Goal: Information Seeking & Learning: Learn about a topic

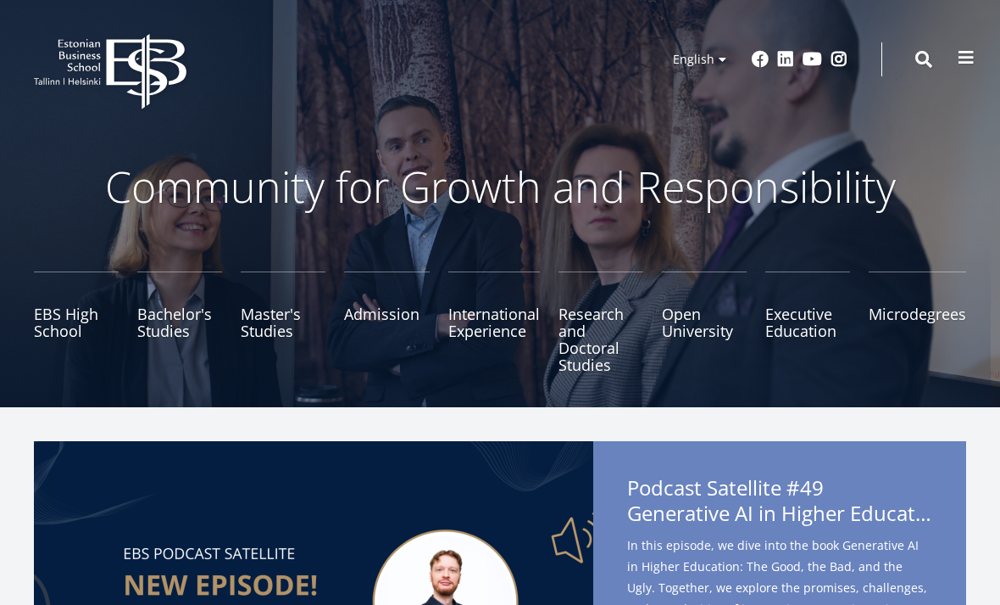
click at [970, 59] on span at bounding box center [966, 57] width 17 height 17
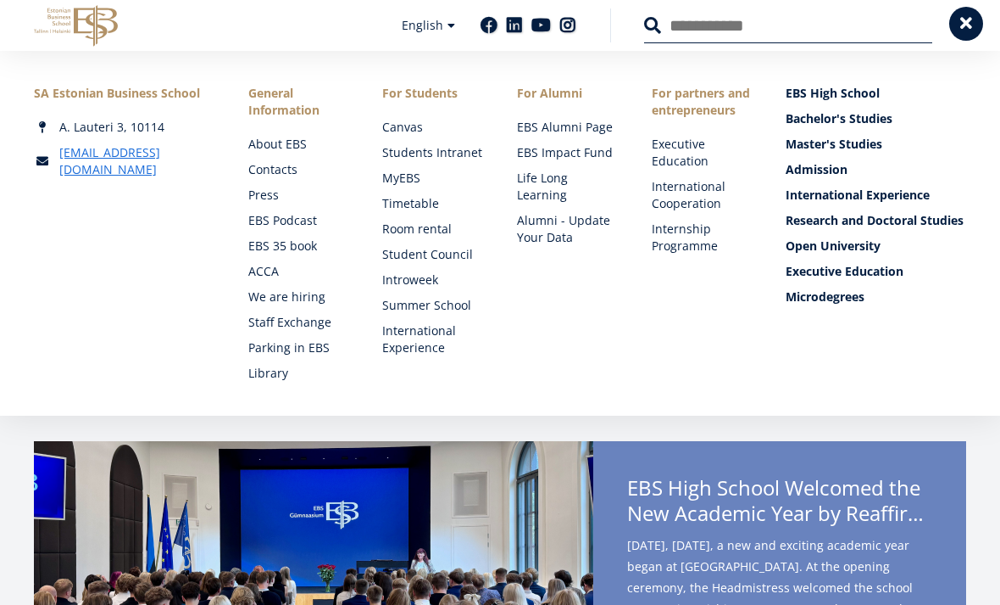
click at [950, 20] on button at bounding box center [967, 24] width 34 height 34
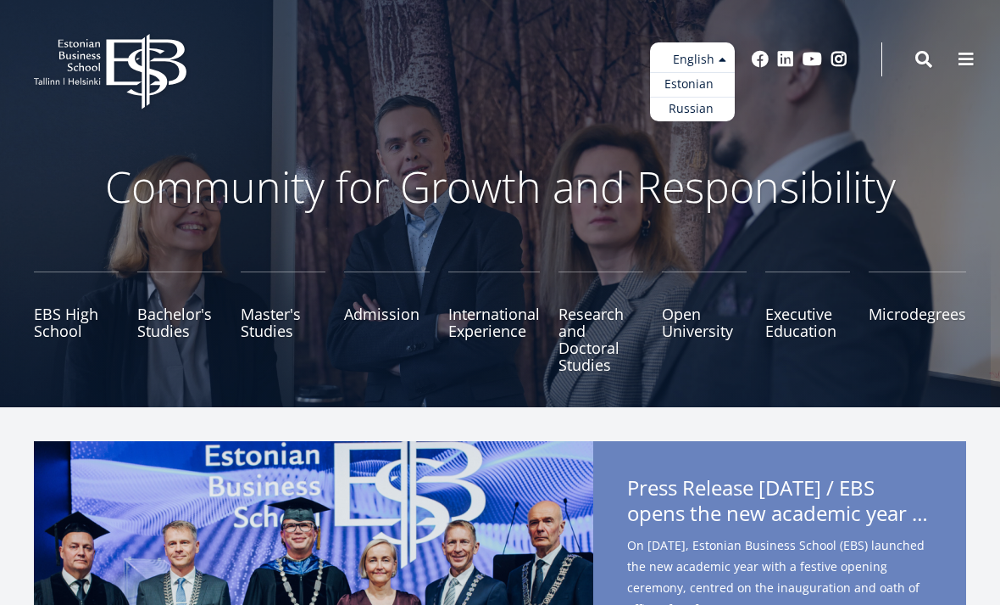
click at [707, 87] on link "Estonian" at bounding box center [692, 84] width 85 height 25
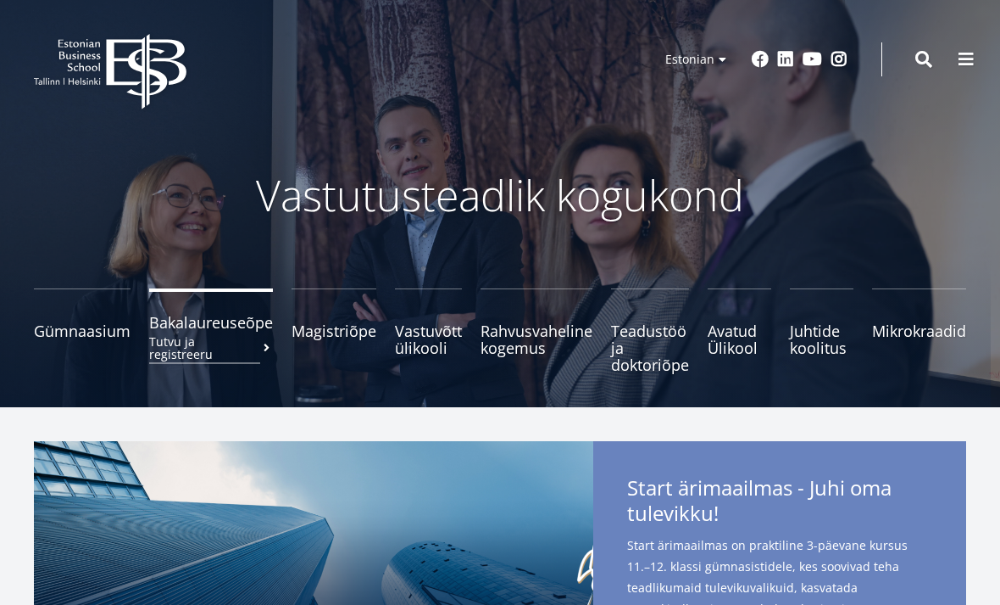
click at [225, 357] on link "Bakalaureuseõpe Tutvu ja registreeru" at bounding box center [211, 330] width 124 height 85
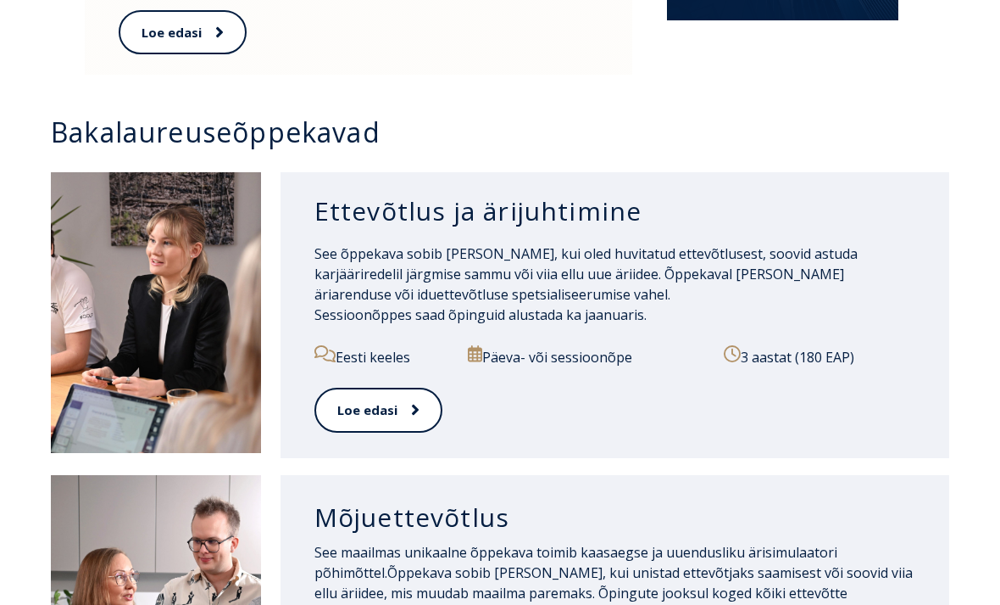
scroll to position [1110, 0]
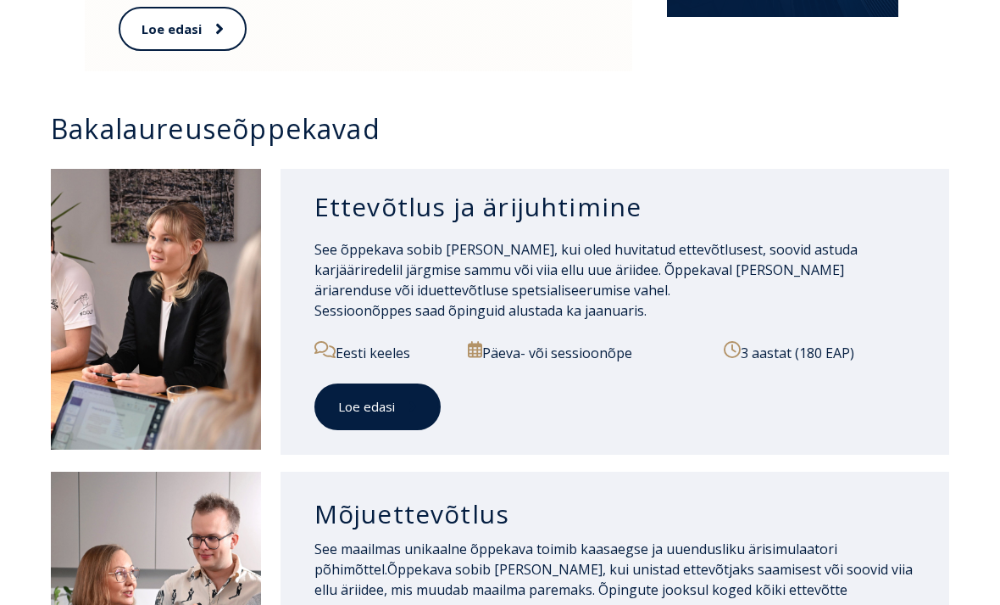
click at [418, 383] on link "Loe edasi" at bounding box center [378, 406] width 126 height 47
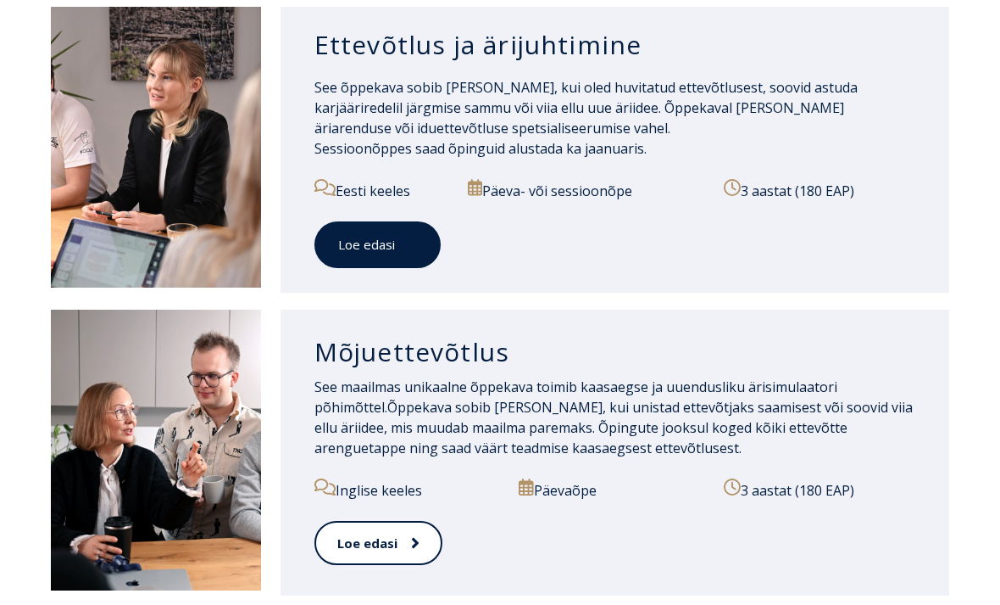
scroll to position [1272, 0]
click at [389, 221] on link "Loe edasi" at bounding box center [378, 244] width 126 height 47
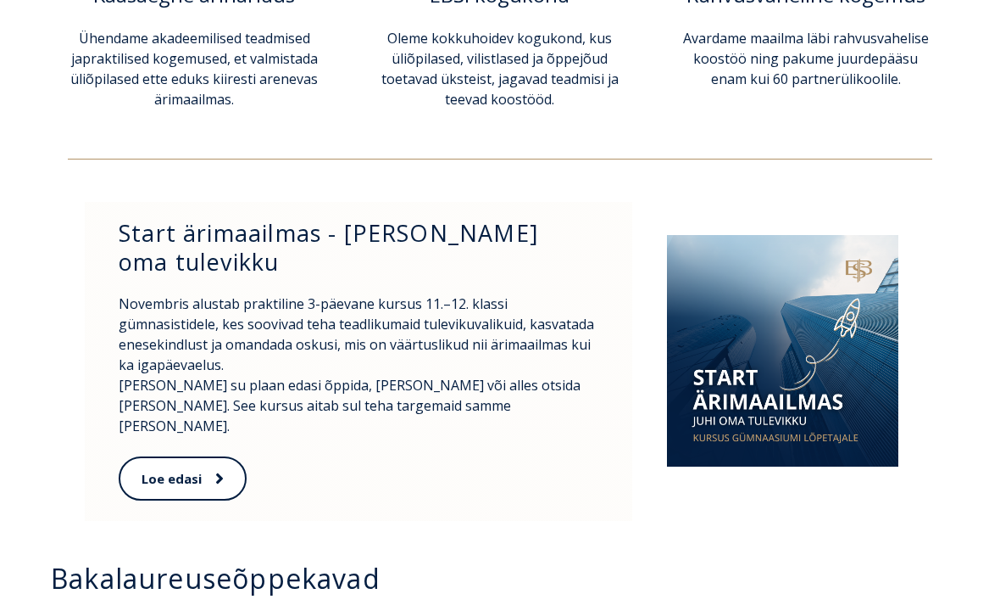
scroll to position [663, 0]
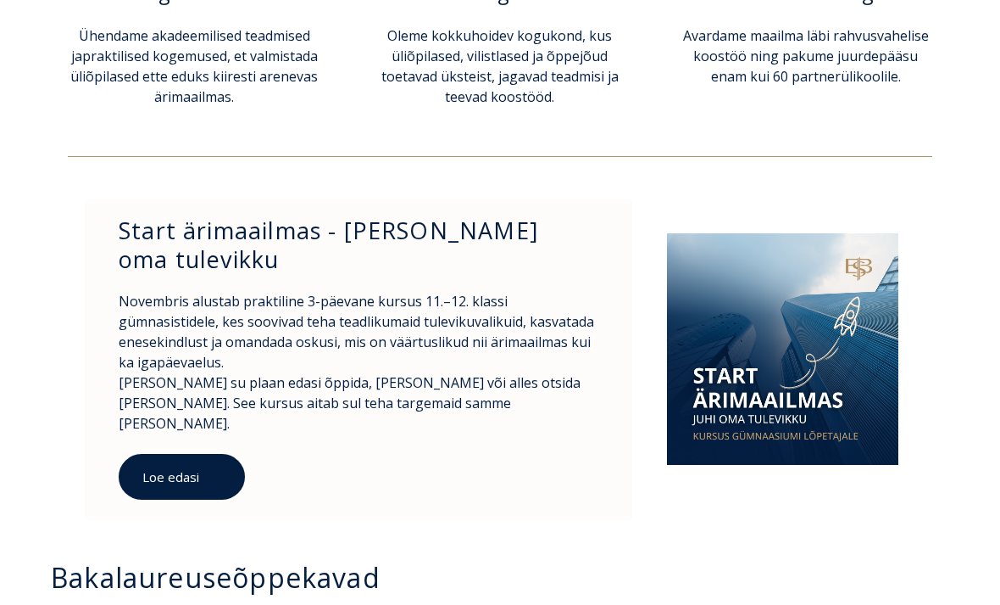
click at [213, 454] on link "Loe edasi" at bounding box center [182, 477] width 126 height 47
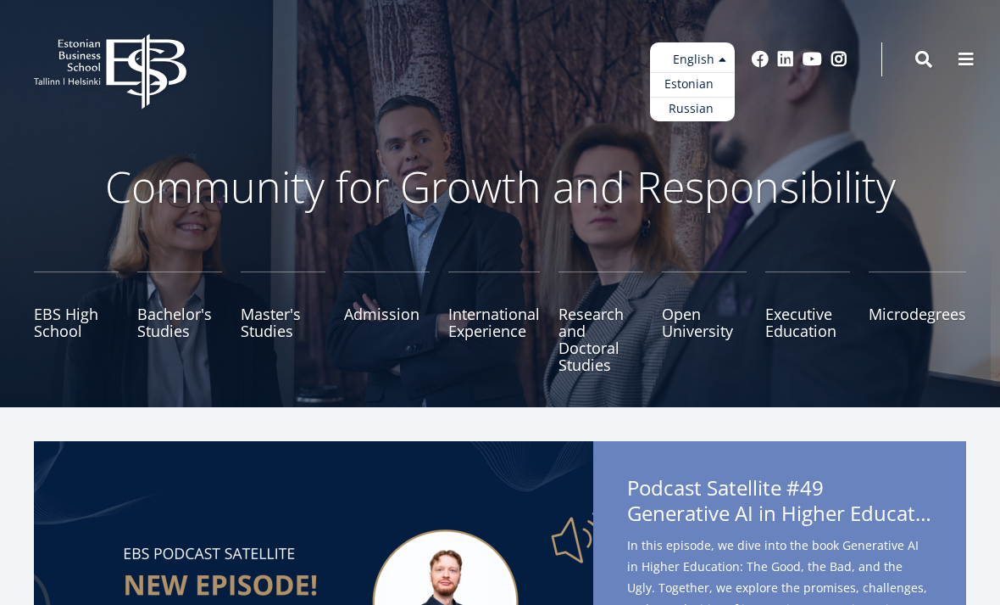
click at [710, 91] on link "Estonian" at bounding box center [692, 84] width 85 height 25
click at [716, 82] on link "Estonian" at bounding box center [692, 84] width 85 height 25
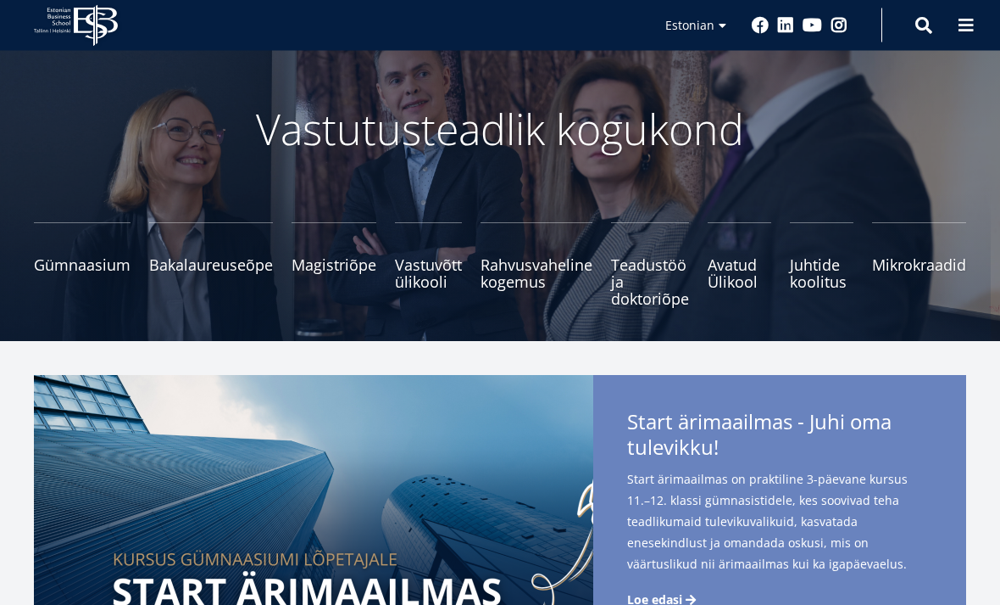
scroll to position [66, 0]
click at [728, 276] on span "Avatud Ülikool Tutvu ja registreeru" at bounding box center [740, 265] width 64 height 34
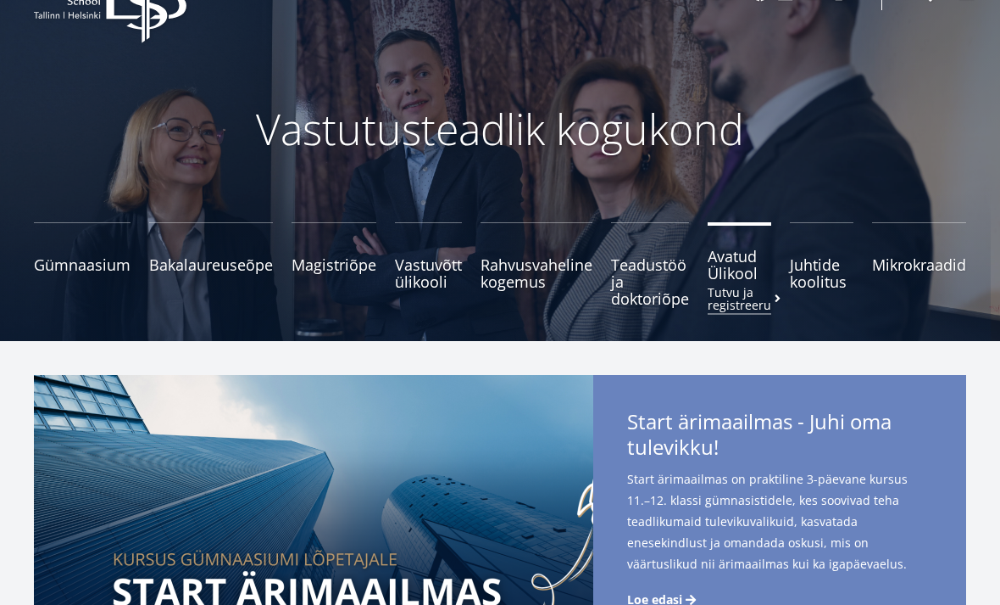
scroll to position [120, 0]
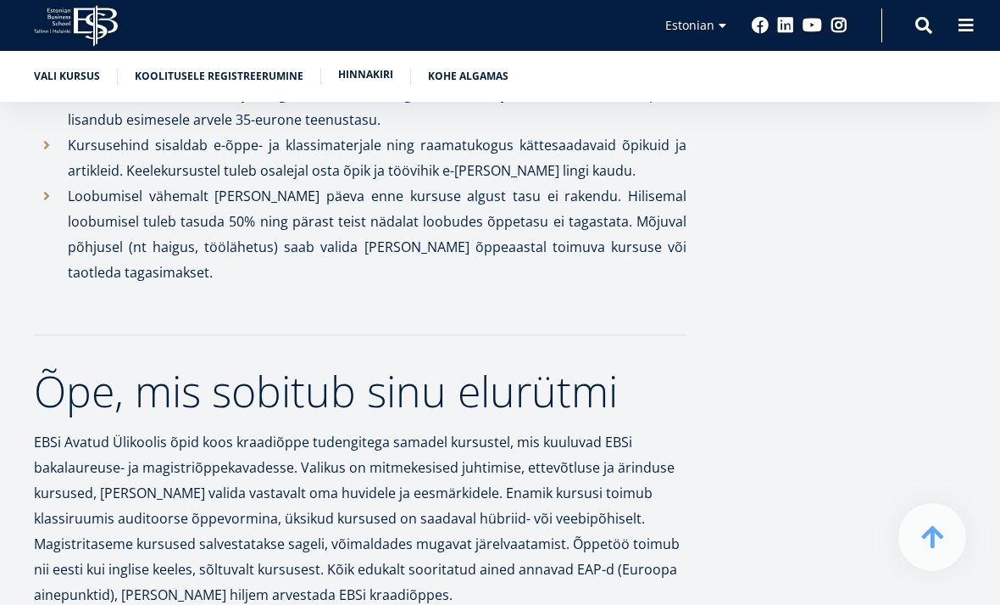
click at [372, 77] on link "Hinnakiri" at bounding box center [365, 74] width 55 height 17
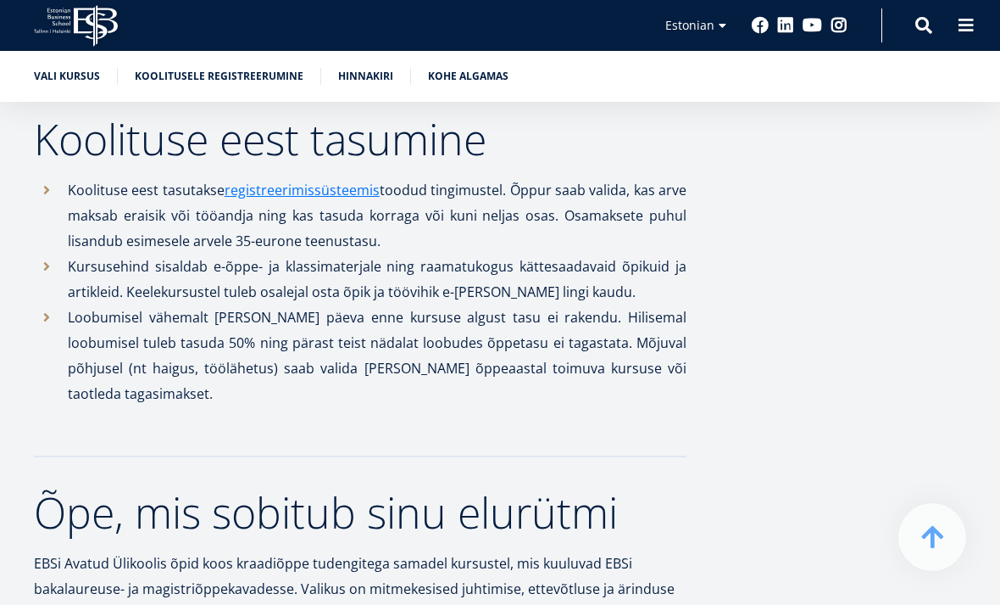
click at [367, 64] on div "Vali kursus Koolitusele registreerumine Hinnakiri Kohe algamas" at bounding box center [500, 76] width 1000 height 51
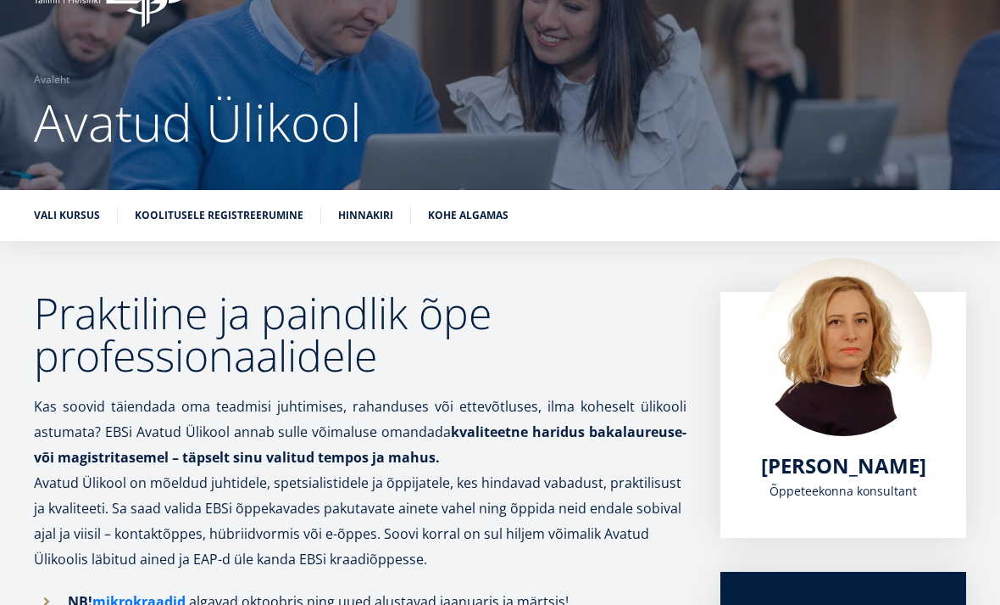
scroll to position [0, 0]
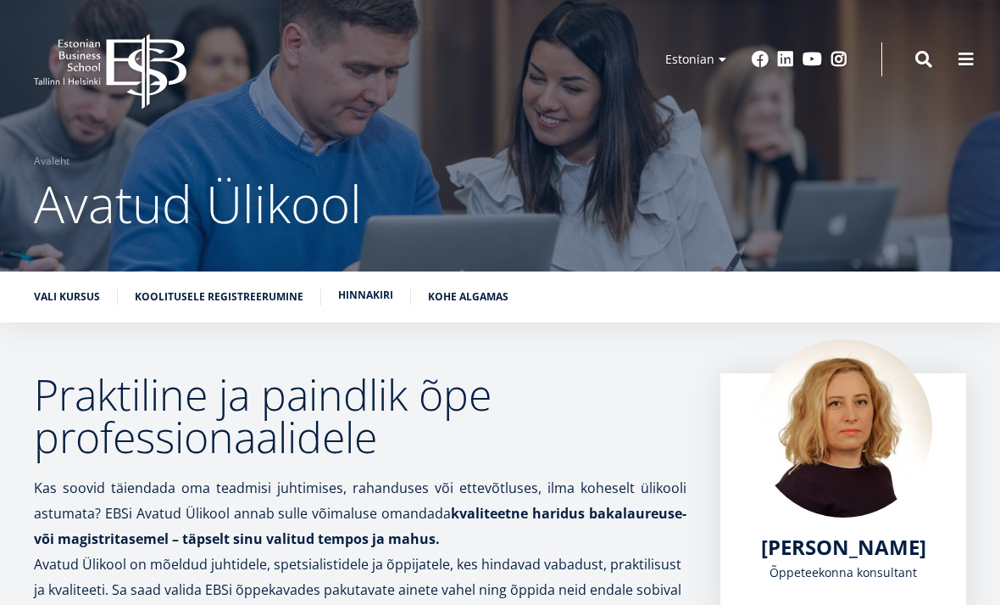
click at [373, 300] on link "Hinnakiri" at bounding box center [365, 295] width 55 height 17
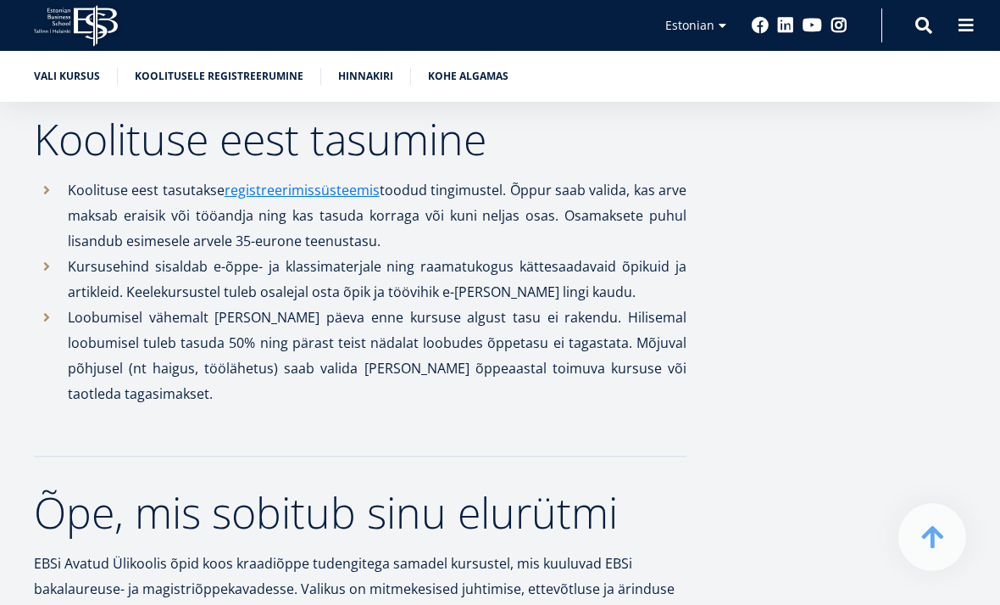
click at [369, 304] on p "Loobumisel vähemalt kolm päeva enne kursuse algust tasu ei rakendu. Hilisemal l…" at bounding box center [377, 355] width 619 height 102
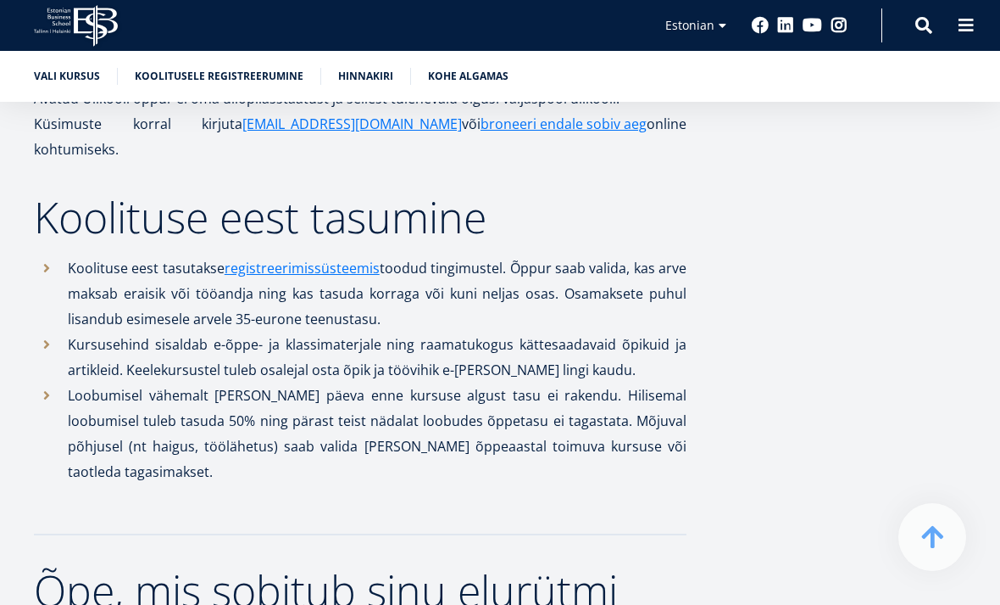
scroll to position [1691, 0]
click at [352, 256] on link "registreerimissüsteemis" at bounding box center [302, 268] width 155 height 25
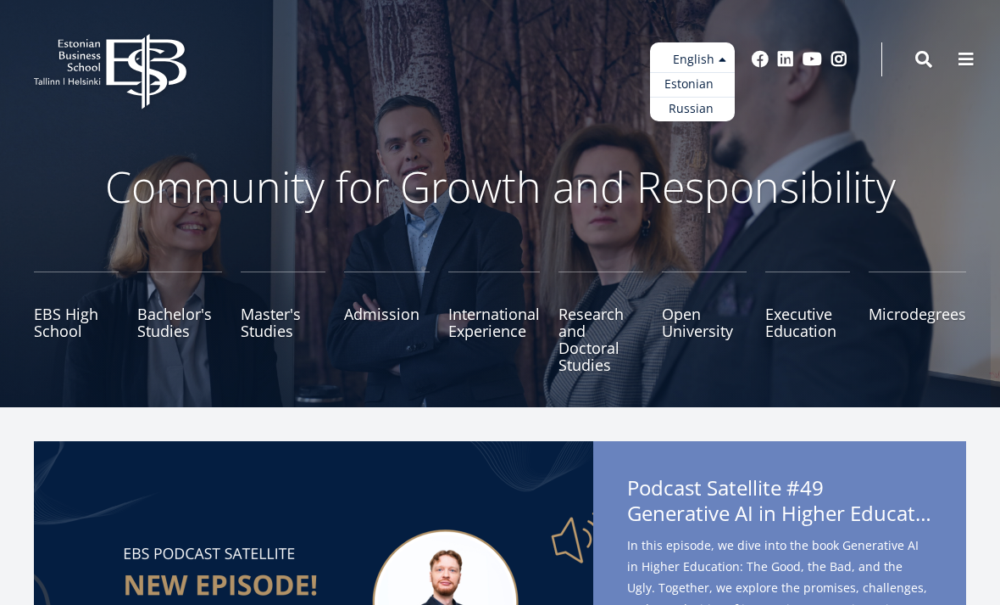
click at [724, 91] on link "Estonian" at bounding box center [692, 84] width 85 height 25
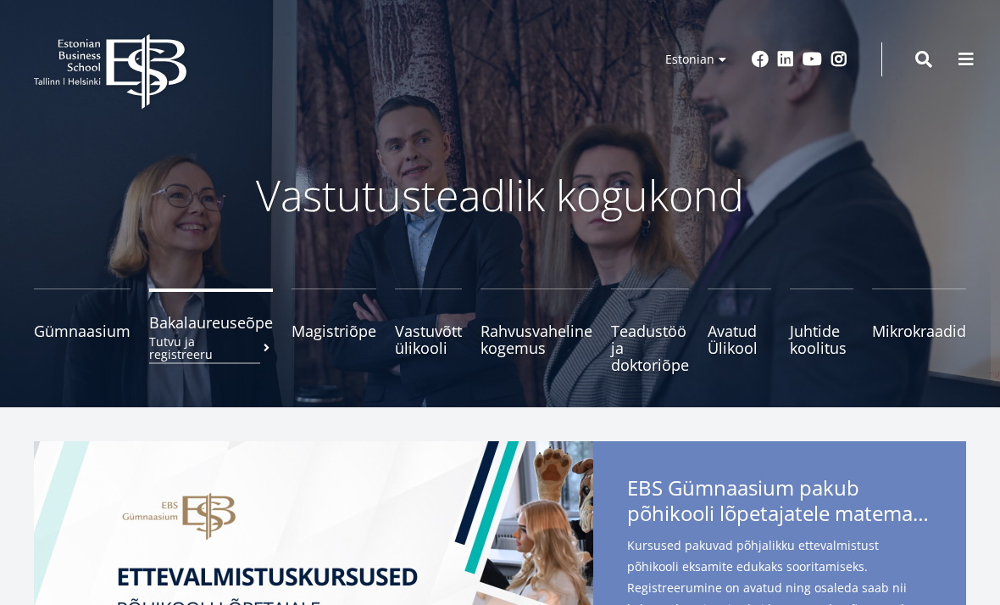
click at [203, 328] on span "Bakalaureuseõpe Tutvu ja registreeru" at bounding box center [211, 322] width 124 height 17
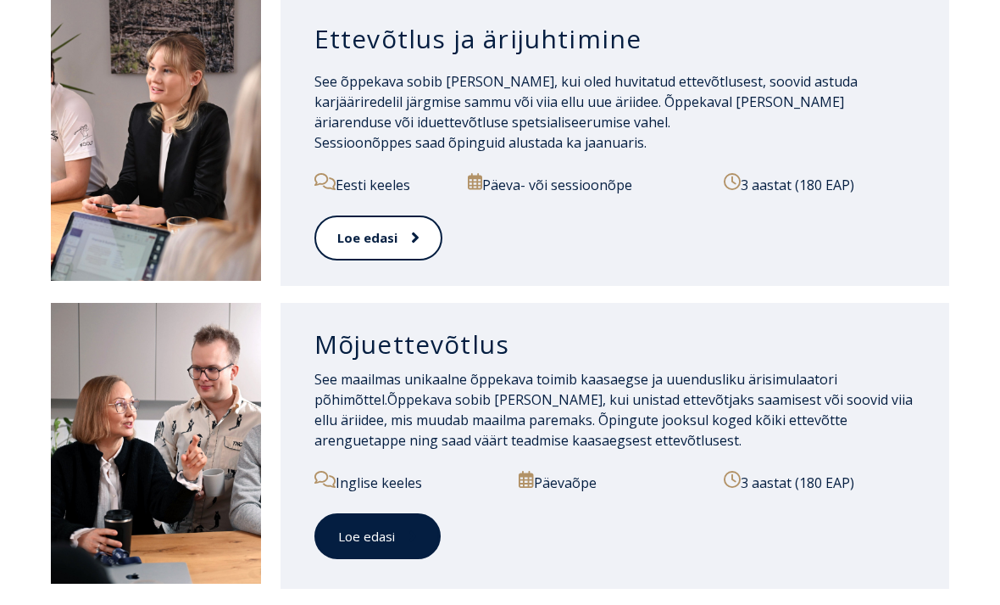
scroll to position [1279, 0]
click at [413, 513] on link "Loe edasi" at bounding box center [378, 536] width 126 height 47
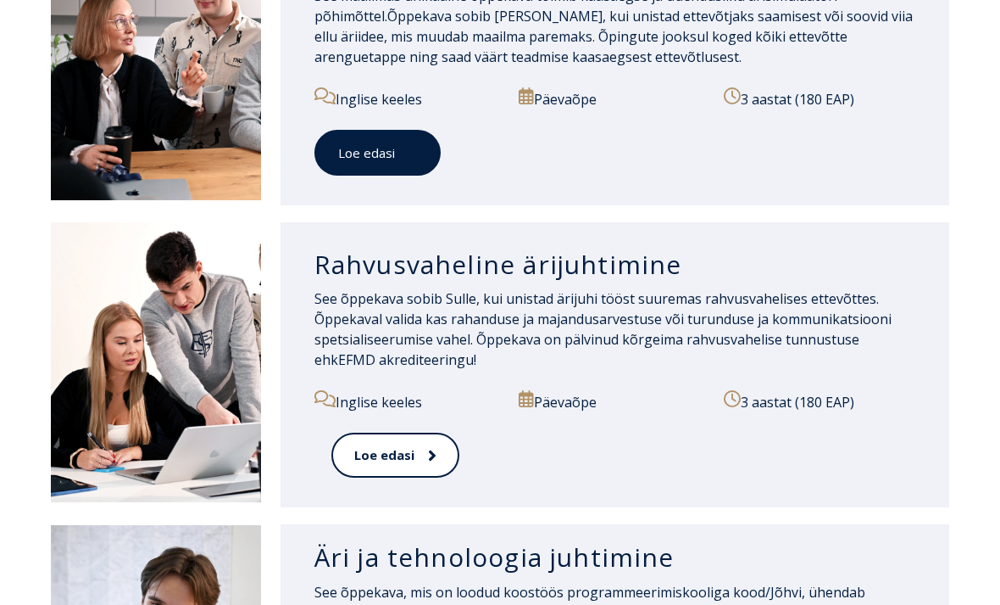
scroll to position [1655, 0]
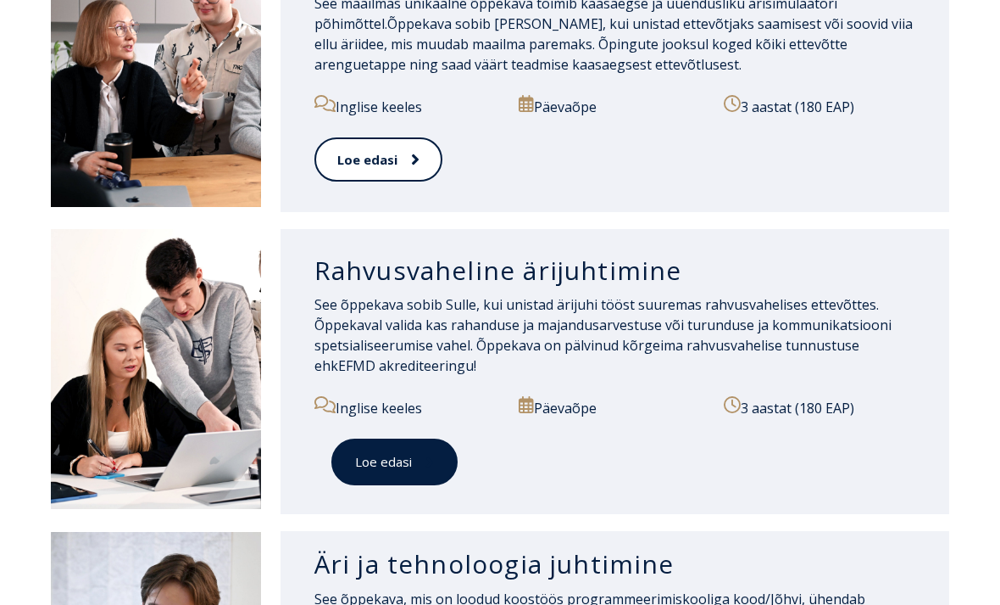
click at [449, 438] on link "Loe edasi" at bounding box center [395, 461] width 126 height 47
